Goal: Understand process/instructions

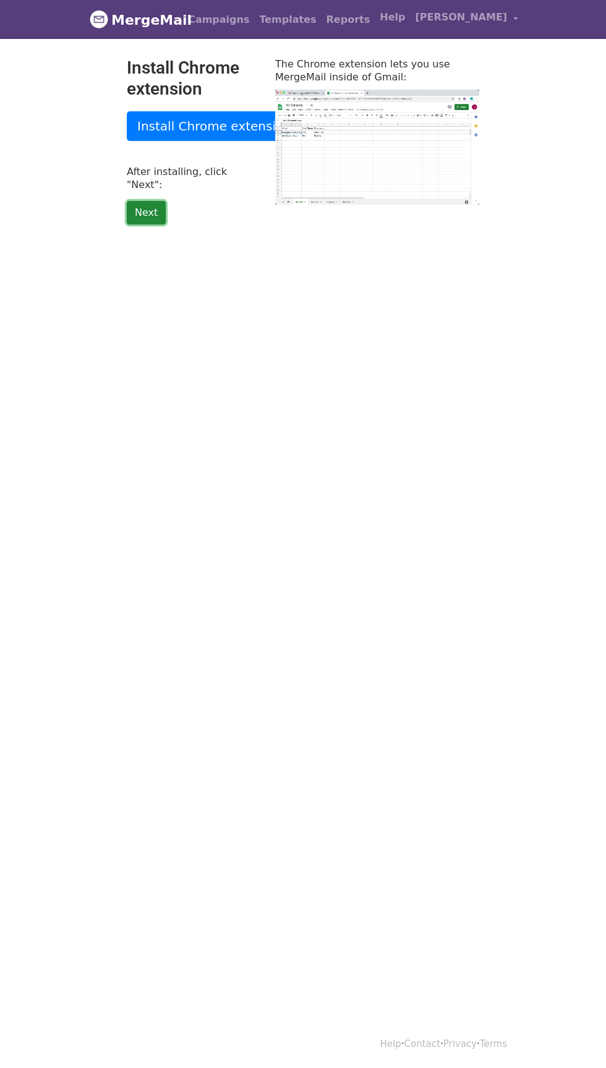
click at [145, 201] on link "Next" at bounding box center [146, 213] width 39 height 24
type input "11.42"
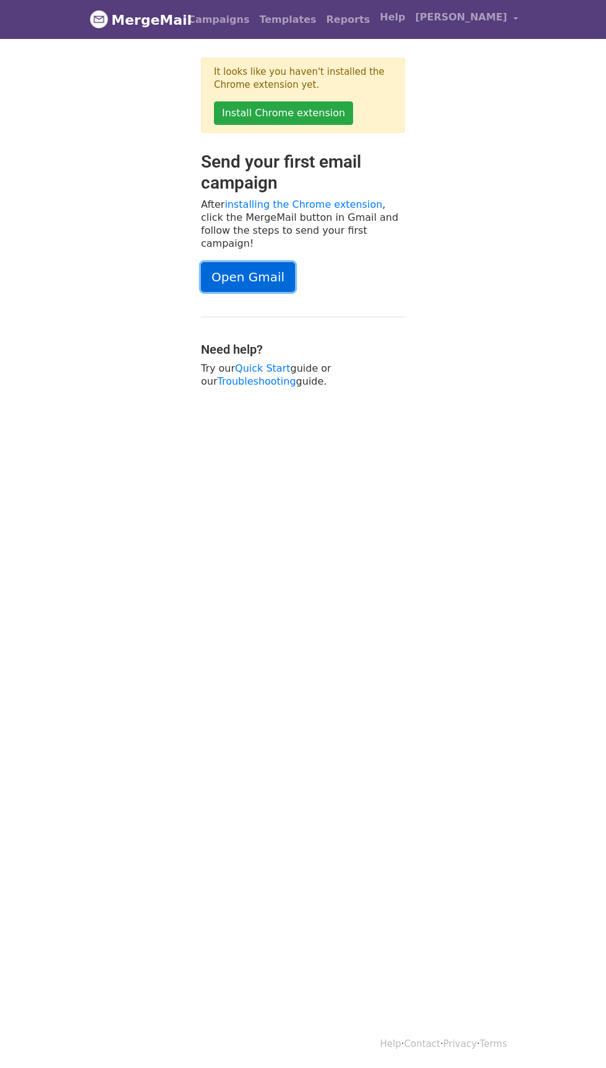
click at [272, 269] on link "Open Gmail" at bounding box center [248, 277] width 94 height 30
